Goal: Check status: Check status

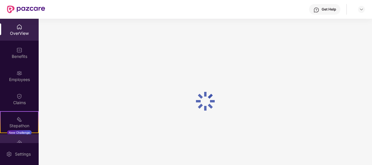
scroll to position [29, 0]
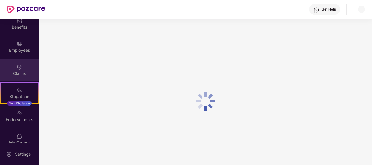
click at [19, 66] on img at bounding box center [19, 67] width 6 height 6
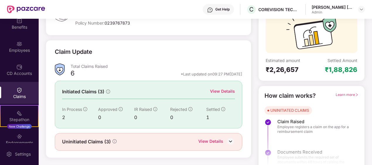
scroll to position [64, 0]
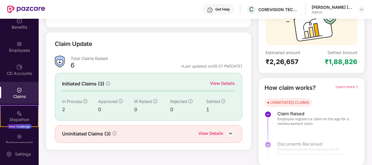
click at [226, 82] on div "View Details" at bounding box center [222, 83] width 25 height 6
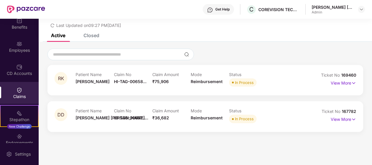
scroll to position [19, 0]
click at [347, 84] on p "View More" at bounding box center [342, 82] width 25 height 8
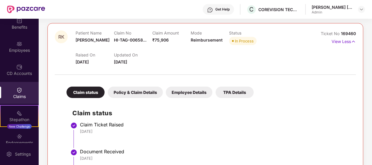
scroll to position [0, 0]
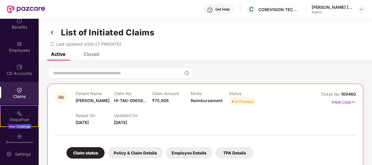
click at [154, 149] on div "Policy & Claim Details" at bounding box center [135, 152] width 55 height 11
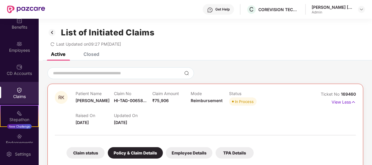
drag, startPoint x: 154, startPoint y: 149, endPoint x: 215, endPoint y: 120, distance: 68.0
click at [215, 120] on div "Raised On 02 Sept 2025 Updated On 14 Oct 2025" at bounding box center [190, 116] width 230 height 19
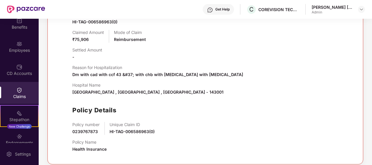
scroll to position [214, 0]
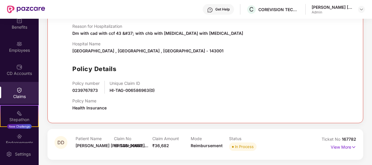
click at [296, 83] on div "Policy number 0239767873 Unique Claim ID HI-TAG-006586963(0)" at bounding box center [210, 87] width 277 height 13
click at [339, 144] on p "View More" at bounding box center [342, 146] width 25 height 8
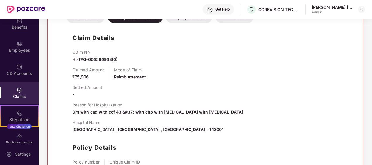
scroll to position [39, 0]
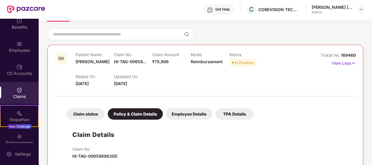
click at [198, 111] on div "Employee Details" at bounding box center [189, 113] width 47 height 11
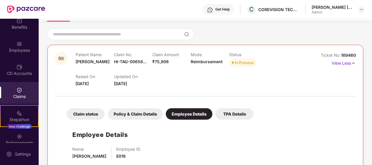
click at [231, 111] on div "TPA Details" at bounding box center [234, 113] width 38 height 11
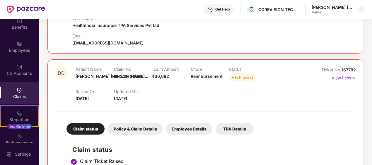
scroll to position [0, 0]
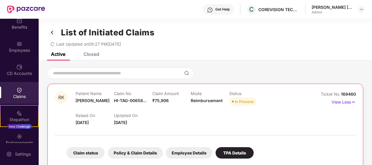
click at [90, 53] on div "Closed" at bounding box center [91, 54] width 16 height 6
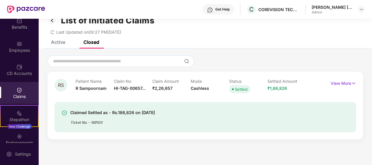
scroll to position [19, 0]
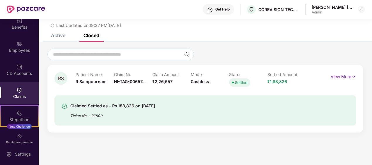
click at [55, 35] on div "Active" at bounding box center [58, 35] width 14 height 6
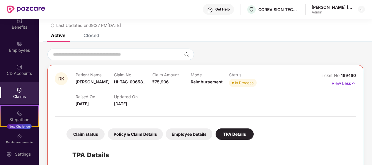
click at [18, 97] on div "Claims" at bounding box center [19, 97] width 39 height 6
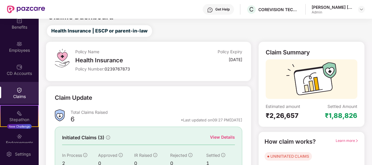
scroll to position [19, 0]
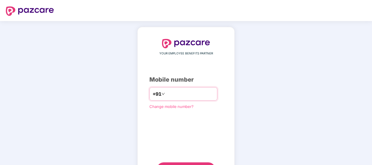
click at [176, 96] on input "number" at bounding box center [190, 93] width 48 height 9
type input "**********"
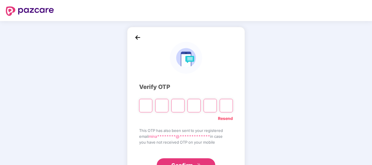
paste input "*"
type input "*"
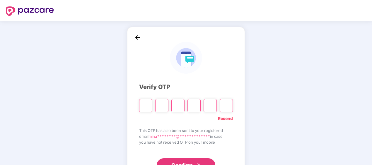
type input "*"
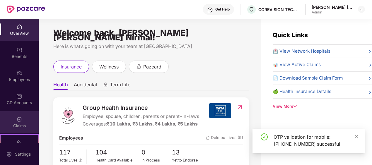
click at [22, 120] on div "Claims" at bounding box center [19, 122] width 39 height 22
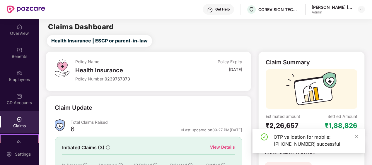
scroll to position [59, 0]
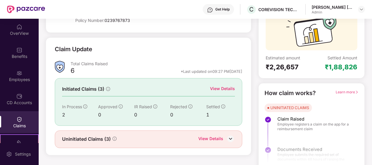
click at [221, 87] on div "View Details" at bounding box center [222, 88] width 25 height 6
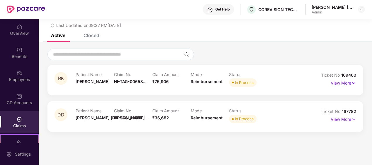
scroll to position [19, 0]
click at [347, 120] on p "View More" at bounding box center [342, 119] width 25 height 8
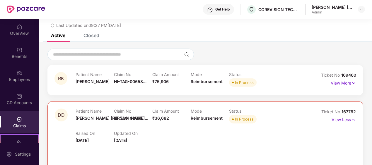
click at [338, 81] on p "View More" at bounding box center [342, 82] width 25 height 8
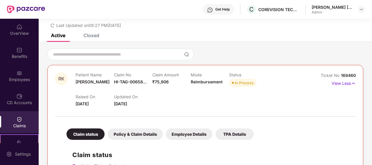
click at [360, 38] on div "Active Closed" at bounding box center [205, 38] width 333 height 8
click at [343, 84] on p "View Less" at bounding box center [343, 83] width 24 height 8
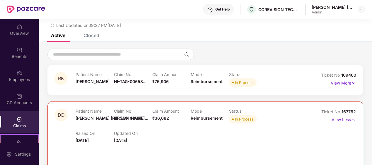
click at [343, 84] on p "View More" at bounding box center [342, 82] width 25 height 8
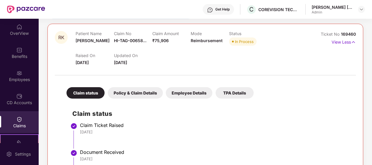
scroll to position [48, 0]
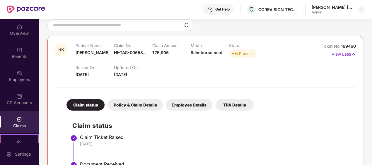
click at [231, 106] on div "TPA Details" at bounding box center [234, 104] width 38 height 11
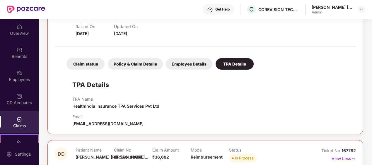
scroll to position [77, 0]
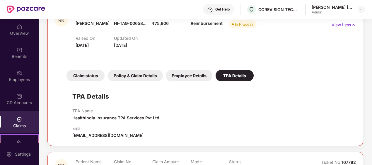
click at [191, 76] on div "Employee Details" at bounding box center [189, 75] width 47 height 11
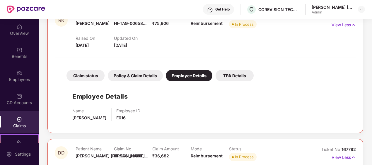
click at [133, 73] on div "Policy & Claim Details" at bounding box center [135, 75] width 55 height 11
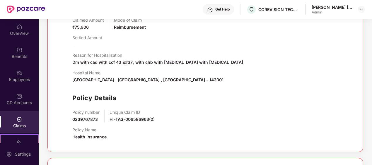
scroll to position [194, 0]
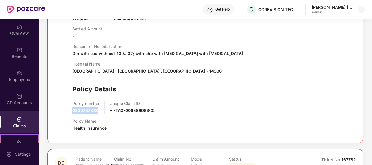
drag, startPoint x: 72, startPoint y: 111, endPoint x: 98, endPoint y: 109, distance: 26.7
click at [98, 109] on div "Claim Details Claim No HI-TAG-006586963(0) Claimed Amount ₹75,906 Mode of Claim…" at bounding box center [205, 51] width 289 height 169
click at [249, 93] on div "Policy Details" at bounding box center [210, 89] width 277 height 10
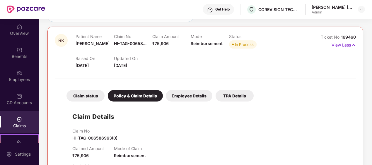
scroll to position [48, 0]
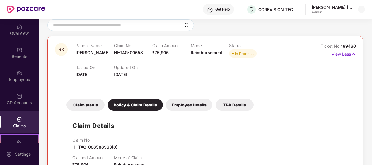
click at [339, 54] on p "View Less" at bounding box center [343, 53] width 24 height 8
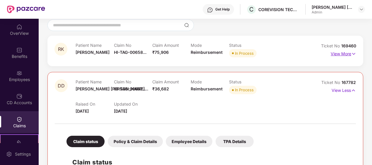
click at [339, 54] on p "View More" at bounding box center [342, 53] width 25 height 8
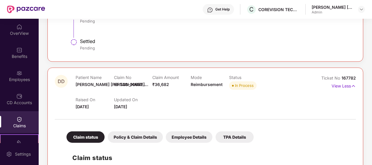
scroll to position [585, 0]
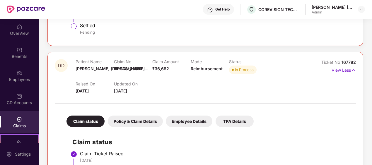
click at [344, 71] on p "View Less" at bounding box center [343, 70] width 24 height 8
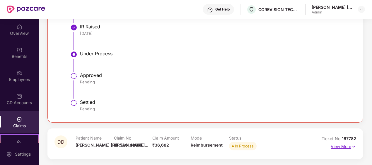
scroll to position [508, 0]
click at [340, 144] on p "View More" at bounding box center [342, 146] width 25 height 8
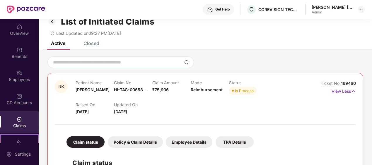
scroll to position [0, 0]
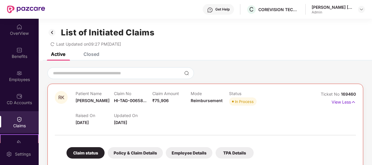
click at [50, 32] on img at bounding box center [51, 32] width 9 height 10
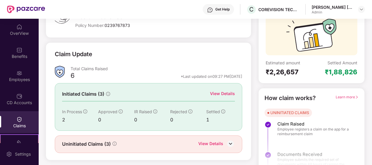
scroll to position [64, 0]
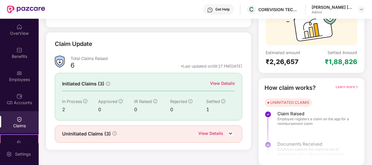
click at [220, 131] on div "View Details" at bounding box center [210, 134] width 25 height 8
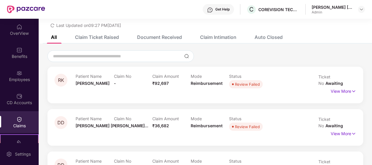
scroll to position [30, 0]
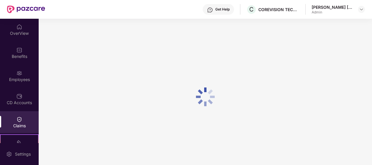
click at [21, 128] on div "Claims" at bounding box center [19, 126] width 39 height 6
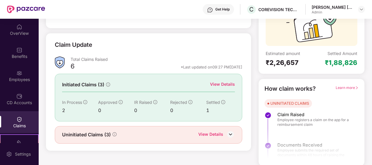
scroll to position [64, 0]
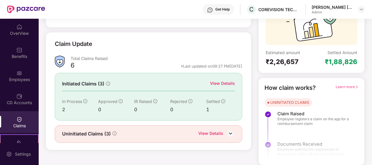
click at [228, 84] on div "View Details" at bounding box center [222, 83] width 25 height 6
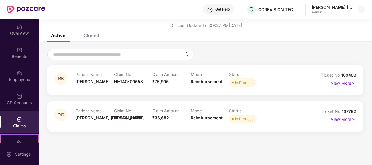
click at [343, 82] on p "View More" at bounding box center [342, 82] width 25 height 8
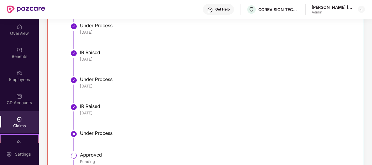
scroll to position [508, 0]
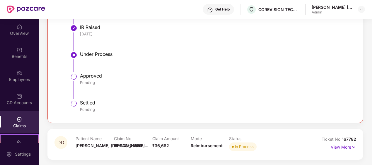
click at [343, 147] on p "View More" at bounding box center [342, 146] width 25 height 8
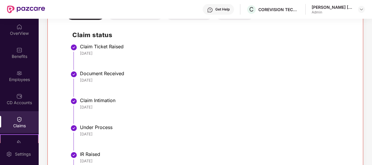
scroll to position [0, 0]
